Goal: Task Accomplishment & Management: Manage account settings

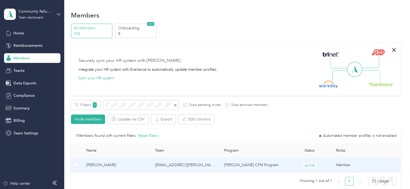
click at [103, 165] on span "[PERSON_NAME]" at bounding box center [116, 165] width 60 height 6
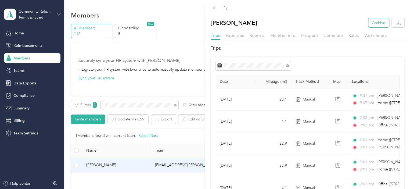
click at [371, 26] on button "Archive" at bounding box center [378, 22] width 21 height 9
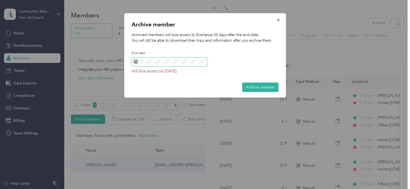
click at [137, 62] on icon at bounding box center [136, 61] width 4 height 4
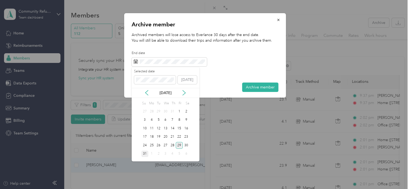
click at [145, 153] on div "31" at bounding box center [144, 153] width 7 height 7
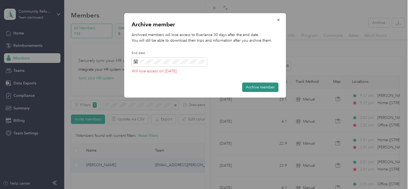
click at [267, 86] on button "Archive member" at bounding box center [260, 86] width 36 height 9
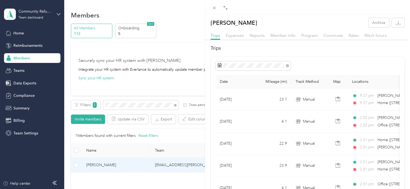
click at [123, 106] on div "[PERSON_NAME] Archive Trips Expenses Reports Member info Program Commute Rates …" at bounding box center [205, 94] width 410 height 189
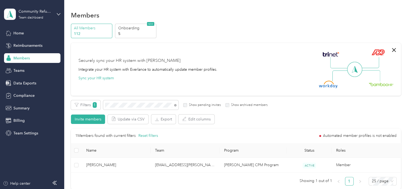
click at [123, 106] on div "[PERSON_NAME] Archive Trips Expenses Reports Member info Program Commute Rates …" at bounding box center [280, 94] width 410 height 189
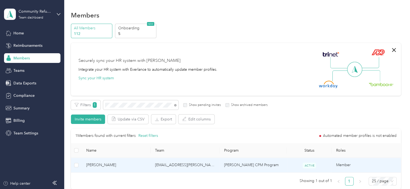
click at [97, 164] on span "[PERSON_NAME]" at bounding box center [116, 165] width 60 height 6
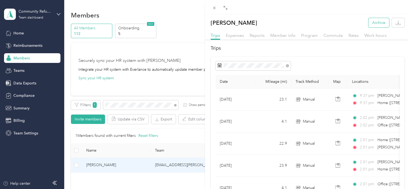
click at [369, 20] on button "Archive" at bounding box center [378, 22] width 21 height 9
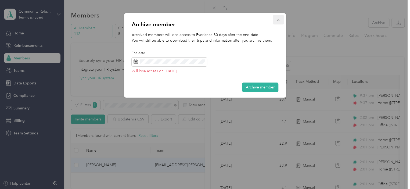
click at [278, 21] on icon "button" at bounding box center [278, 20] width 4 height 4
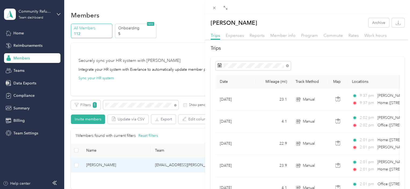
click at [121, 105] on div "[PERSON_NAME] Archive Trips Expenses Reports Member info Program Commute Rates …" at bounding box center [205, 94] width 410 height 189
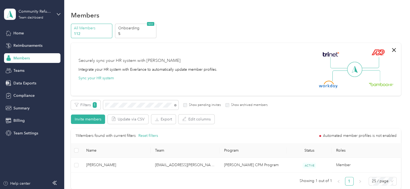
click at [121, 189] on div "Drag to resize Click to close [PERSON_NAME] Archive Trips Expenses Reports Memb…" at bounding box center [203, 189] width 407 height 0
click at [85, 105] on div "Filters 1 Show pending invites Show archived members" at bounding box center [169, 104] width 197 height 9
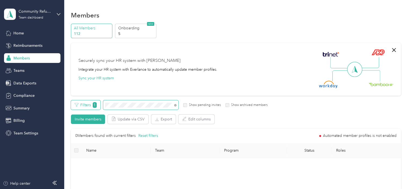
click at [90, 101] on div "Filters 1 Show pending invites Show archived members" at bounding box center [169, 104] width 197 height 9
click at [88, 106] on div "Filters 1 Show pending invites Show archived members" at bounding box center [169, 104] width 197 height 9
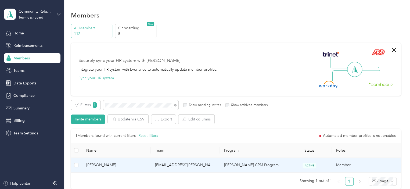
click at [111, 164] on span "[PERSON_NAME]" at bounding box center [116, 165] width 60 height 6
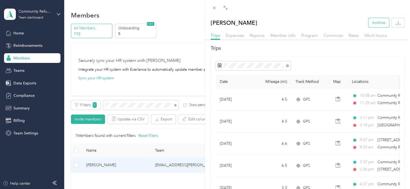
click at [378, 24] on button "Archive" at bounding box center [378, 22] width 21 height 9
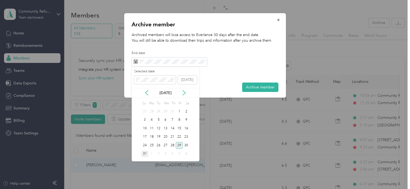
click at [144, 152] on div "31" at bounding box center [144, 153] width 7 height 7
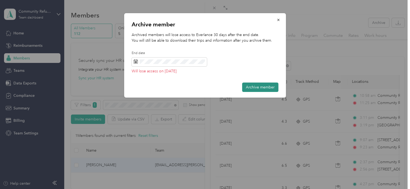
click at [262, 86] on button "Archive member" at bounding box center [260, 86] width 36 height 9
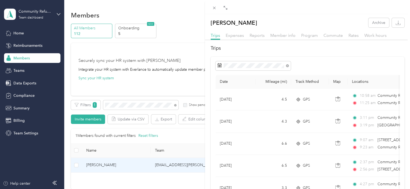
click at [119, 106] on div "[PERSON_NAME] Bourammane Archive Trips Expenses Reports Member info Program Com…" at bounding box center [205, 94] width 410 height 189
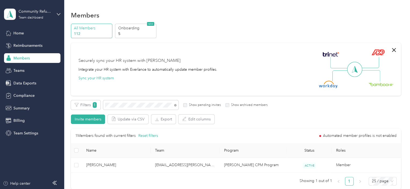
click at [119, 106] on div at bounding box center [205, 94] width 410 height 189
click at [92, 105] on div "Filters 1 Show pending invites Show archived members" at bounding box center [169, 104] width 197 height 9
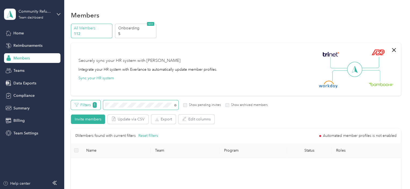
click at [87, 109] on div "Filters 1 Show pending invites Show archived members" at bounding box center [169, 104] width 197 height 9
click at [67, 101] on div "Members All Members 112 Onboarding 5 NEW Securely sync your HR system with Ever…" at bounding box center [235, 164] width 343 height 328
click at [125, 108] on span at bounding box center [140, 104] width 75 height 9
click at [83, 103] on div "Filters 1 Show pending invites Show archived members" at bounding box center [169, 104] width 197 height 9
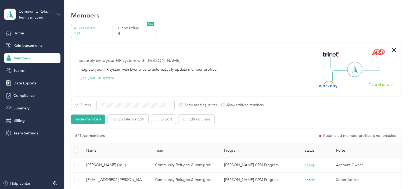
click at [27, 59] on span "Members" at bounding box center [21, 58] width 16 height 6
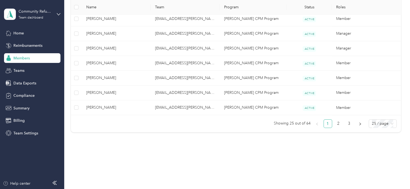
scroll to position [414, 0]
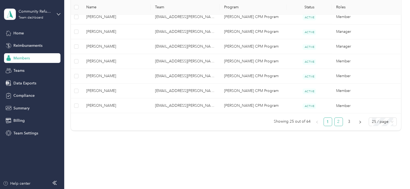
click at [340, 121] on link "2" at bounding box center [339, 122] width 8 height 8
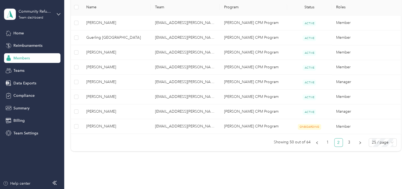
scroll to position [403, 0]
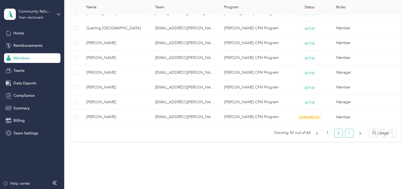
click at [347, 130] on link "3" at bounding box center [349, 133] width 8 height 8
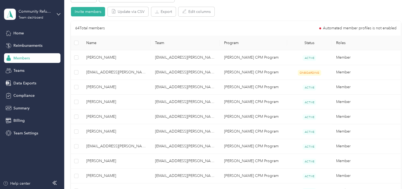
scroll to position [22, 0]
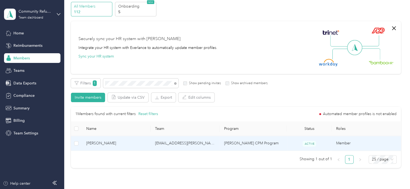
click at [106, 144] on span "[PERSON_NAME]" at bounding box center [116, 143] width 60 height 6
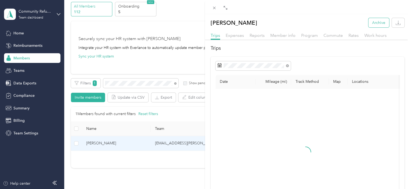
click at [372, 23] on button "Archive" at bounding box center [378, 22] width 21 height 9
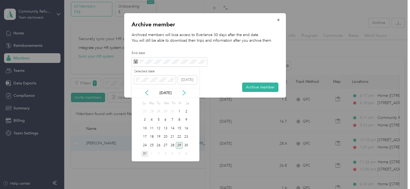
click at [145, 153] on div "31" at bounding box center [144, 153] width 7 height 7
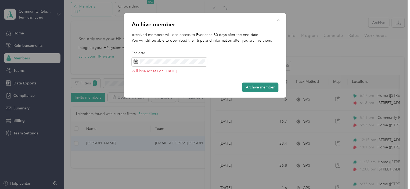
click at [269, 84] on button "Archive member" at bounding box center [260, 86] width 36 height 9
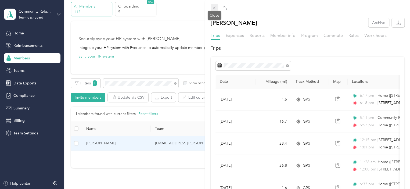
click at [215, 9] on icon at bounding box center [214, 8] width 5 height 5
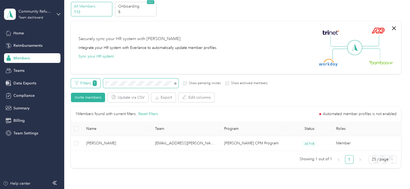
click at [93, 84] on div "Filters 1 Show pending invites Show archived members" at bounding box center [169, 82] width 197 height 9
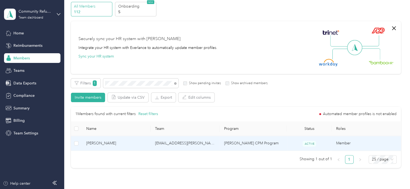
click at [98, 144] on span "[PERSON_NAME]" at bounding box center [116, 143] width 60 height 6
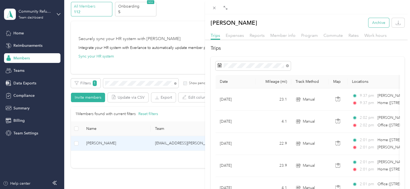
click at [370, 23] on button "Archive" at bounding box center [378, 22] width 21 height 9
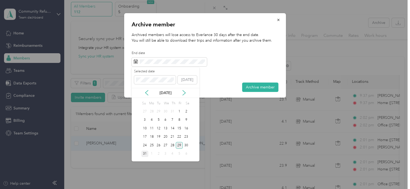
click at [143, 153] on div "31" at bounding box center [144, 153] width 7 height 7
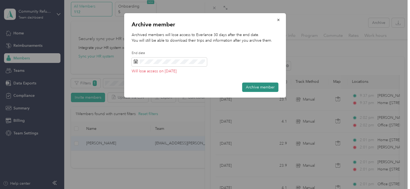
click at [257, 88] on button "Archive member" at bounding box center [260, 86] width 36 height 9
